Goal: Check status: Check status

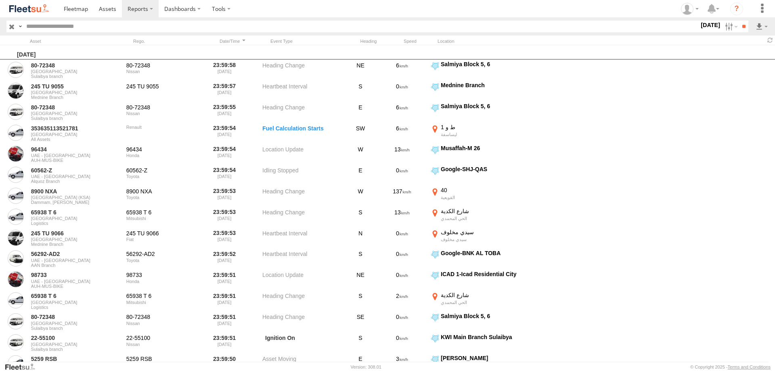
click at [38, 14] on link at bounding box center [29, 8] width 58 height 17
